Goal: Navigation & Orientation: Find specific page/section

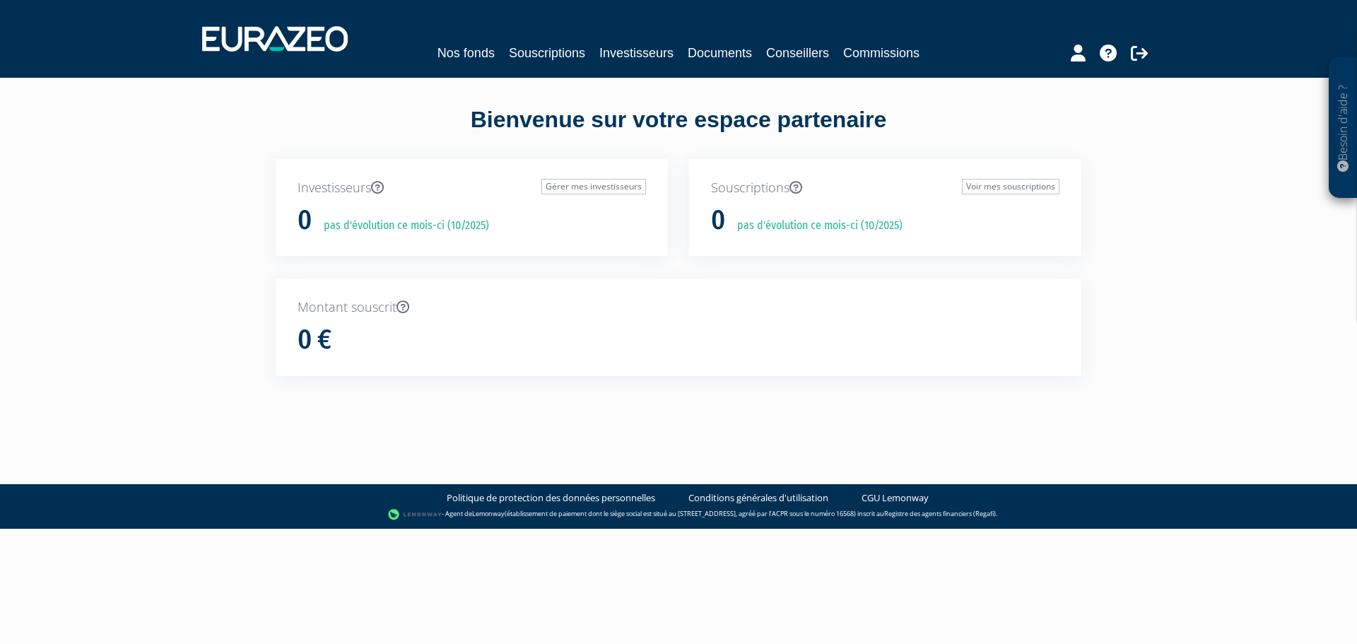
click at [583, 264] on div "Investisseurs Gérer mes investisseurs 0 pas d'évolution ce mois-ci (10/2025)" at bounding box center [472, 219] width 414 height 120
click at [464, 56] on link "Nos fonds" at bounding box center [466, 53] width 57 height 20
